Goal: Information Seeking & Learning: Learn about a topic

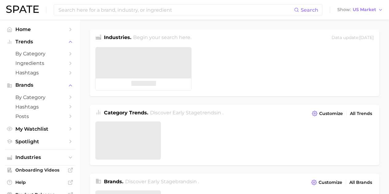
click at [116, 10] on input at bounding box center [176, 10] width 236 height 10
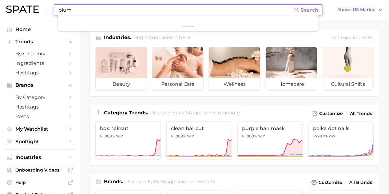
type input "plump"
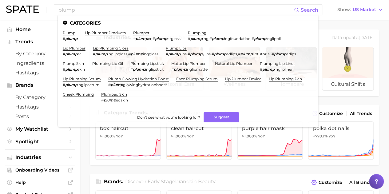
click at [71, 33] on link "plump" at bounding box center [69, 32] width 13 height 5
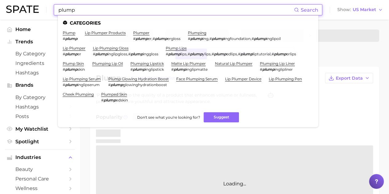
click at [110, 13] on input "plump" at bounding box center [176, 10] width 236 height 10
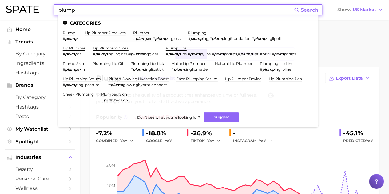
click at [193, 34] on link "plumping" at bounding box center [197, 32] width 18 height 5
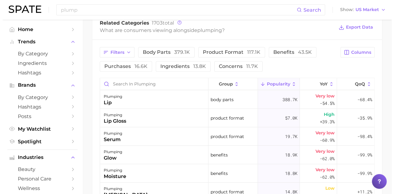
scroll to position [308, 0]
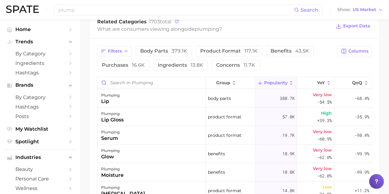
click at [244, 50] on span "117.1k" at bounding box center [250, 51] width 13 height 6
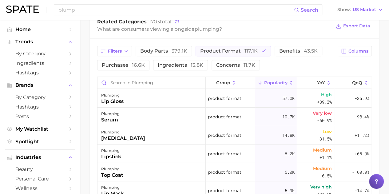
click at [126, 113] on div "plumping serum" at bounding box center [151, 117] width 108 height 18
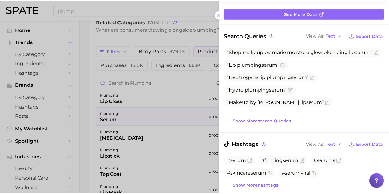
scroll to position [62, 0]
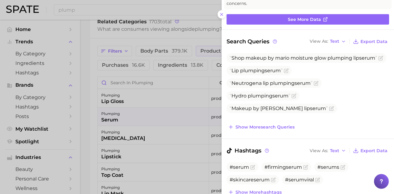
click at [91, 107] on div at bounding box center [197, 97] width 394 height 194
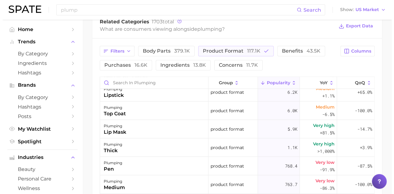
scroll to position [92, 0]
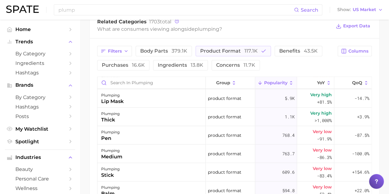
click at [154, 120] on div "plumping thick" at bounding box center [151, 117] width 108 height 18
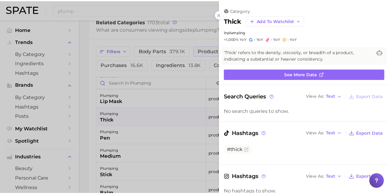
scroll to position [0, 0]
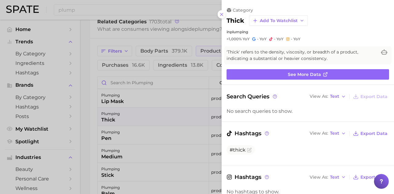
click at [91, 76] on div at bounding box center [197, 97] width 394 height 194
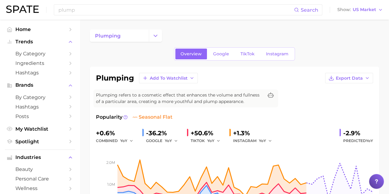
click at [212, 51] on link "Google" at bounding box center [221, 54] width 26 height 11
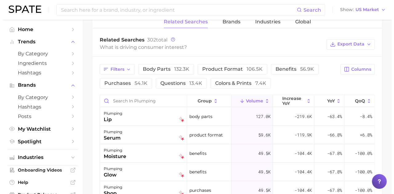
scroll to position [307, 0]
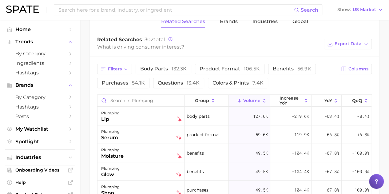
click at [174, 71] on button "body parts 132.3k" at bounding box center [164, 69] width 56 height 10
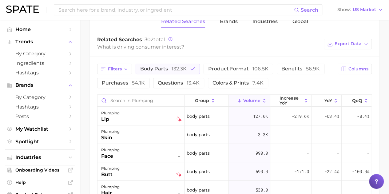
click at [159, 128] on div "plumping skin –" at bounding box center [141, 135] width 81 height 14
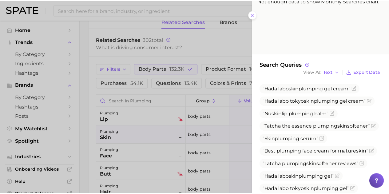
scroll to position [154, 0]
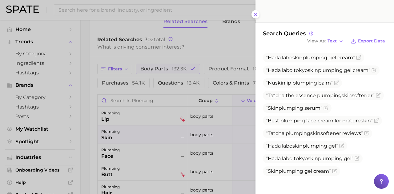
click at [253, 14] on icon at bounding box center [255, 14] width 5 height 5
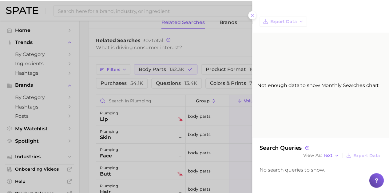
scroll to position [0, 0]
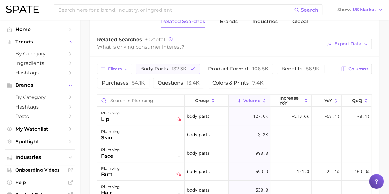
click at [179, 64] on button "body parts 132.3k" at bounding box center [168, 69] width 64 height 10
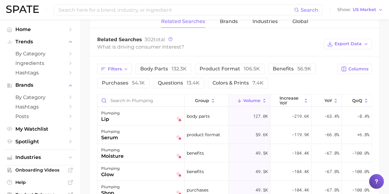
click at [219, 69] on span "product format 106.5k" at bounding box center [230, 69] width 60 height 6
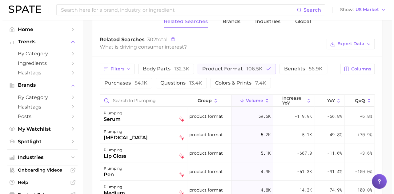
scroll to position [31, 0]
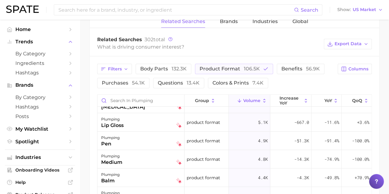
click at [140, 164] on div "plumping medium" at bounding box center [141, 160] width 81 height 14
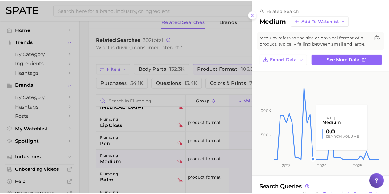
scroll to position [66, 0]
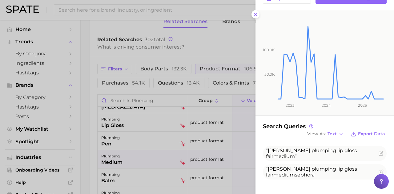
click at [253, 15] on icon at bounding box center [255, 14] width 5 height 5
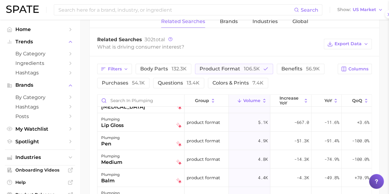
scroll to position [0, 0]
click at [221, 69] on span "product format 106.5k" at bounding box center [230, 69] width 60 height 6
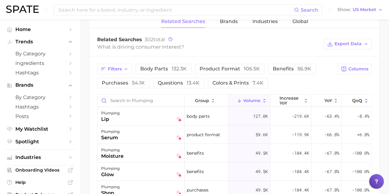
click at [288, 70] on span "benefits 56.9k" at bounding box center [292, 69] width 38 height 6
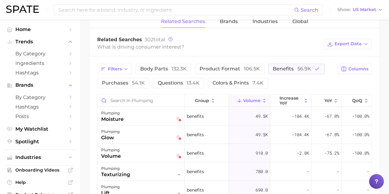
click at [156, 110] on div "plumping moisture" at bounding box center [141, 116] width 81 height 14
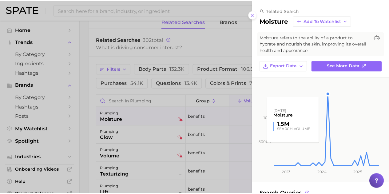
scroll to position [48, 0]
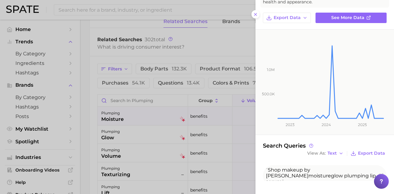
click at [252, 14] on button at bounding box center [255, 14] width 8 height 8
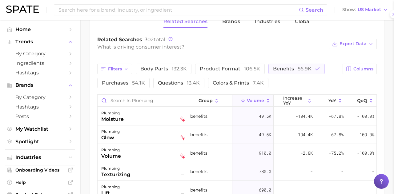
scroll to position [0, 0]
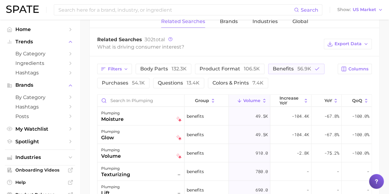
click at [278, 66] on span "benefits 56.9k" at bounding box center [292, 69] width 38 height 6
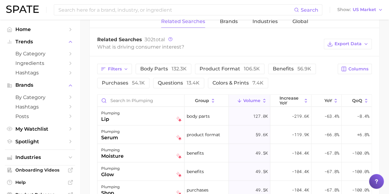
click at [185, 69] on span "132.3k" at bounding box center [179, 69] width 15 height 6
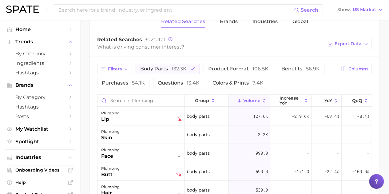
click at [155, 130] on div "plumping skin –" at bounding box center [141, 135] width 81 height 14
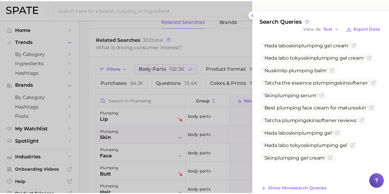
scroll to position [176, 0]
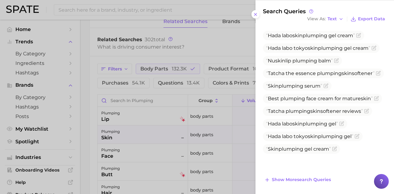
click at [134, 164] on div at bounding box center [197, 97] width 394 height 194
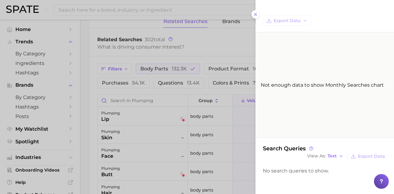
scroll to position [0, 0]
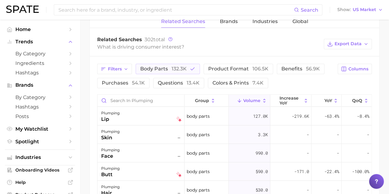
click at [118, 174] on div "butt" at bounding box center [110, 174] width 18 height 7
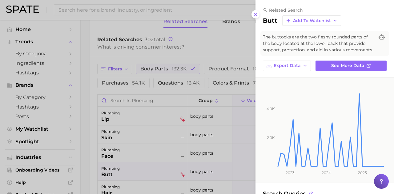
click at [95, 134] on div at bounding box center [197, 97] width 394 height 194
